Goal: Task Accomplishment & Management: Use online tool/utility

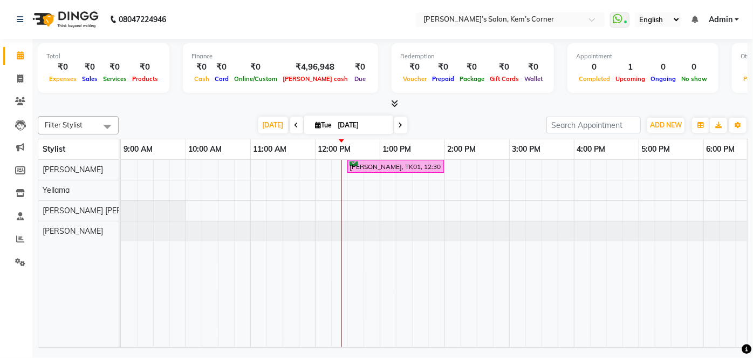
click at [394, 126] on span at bounding box center [400, 125] width 13 height 17
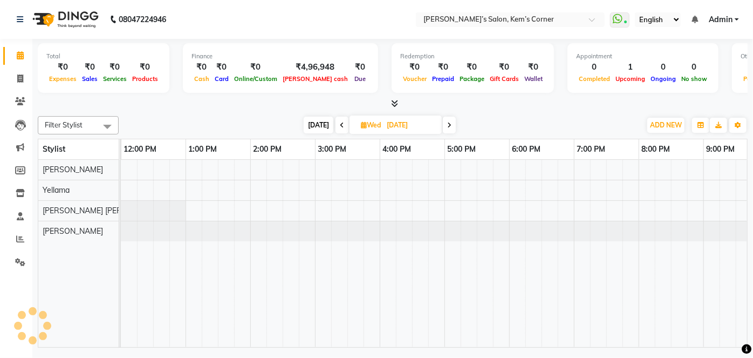
scroll to position [0, 194]
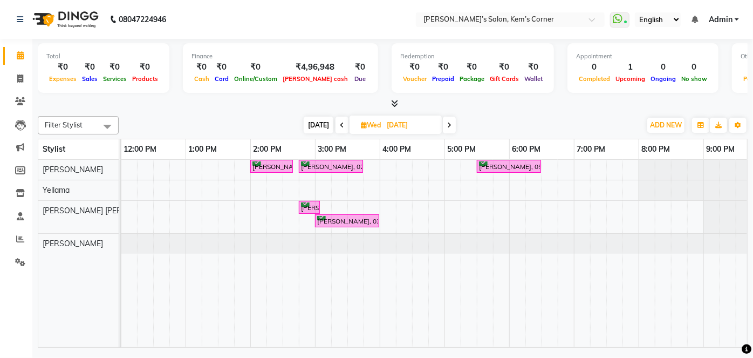
click at [449, 125] on icon at bounding box center [449, 125] width 4 height 6
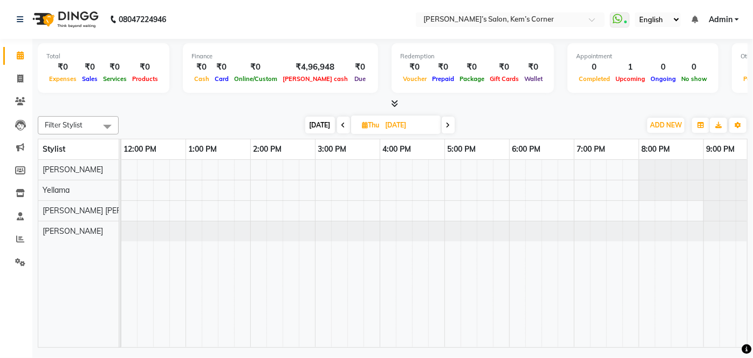
click at [449, 124] on span at bounding box center [448, 125] width 13 height 17
click at [444, 126] on icon at bounding box center [446, 125] width 4 height 6
click at [442, 127] on span at bounding box center [447, 125] width 13 height 17
click at [443, 126] on span at bounding box center [448, 125] width 13 height 17
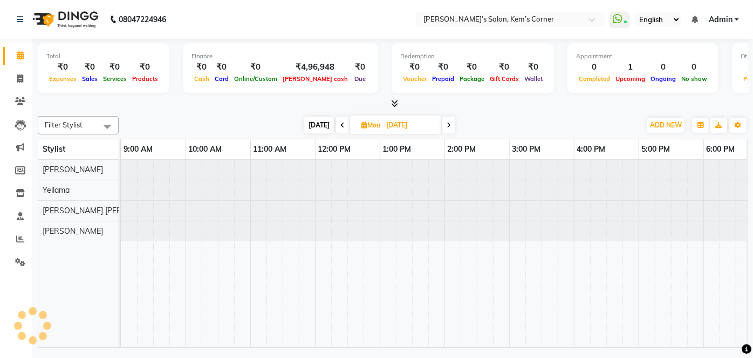
click at [443, 126] on span at bounding box center [448, 125] width 13 height 17
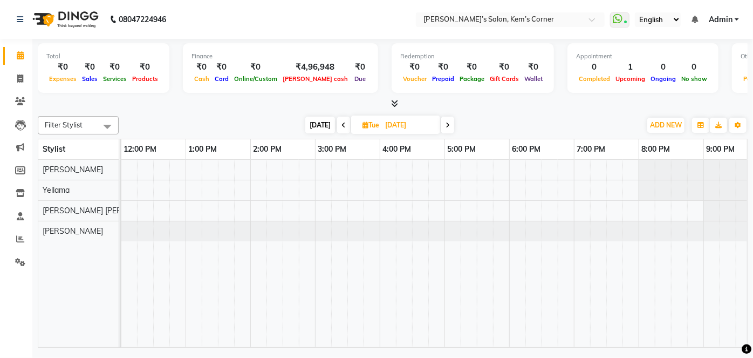
click at [446, 128] on span at bounding box center [447, 125] width 13 height 17
click at [321, 124] on span "[DATE]" at bounding box center [319, 125] width 30 height 17
type input "[DATE]"
